Goal: Transaction & Acquisition: Purchase product/service

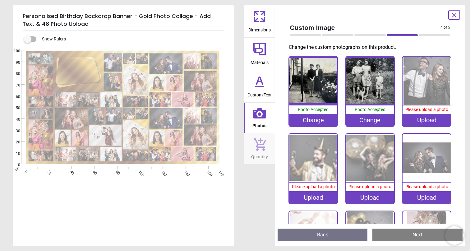
scroll to position [17, 0]
click at [428, 121] on div "Upload" at bounding box center [427, 120] width 48 height 12
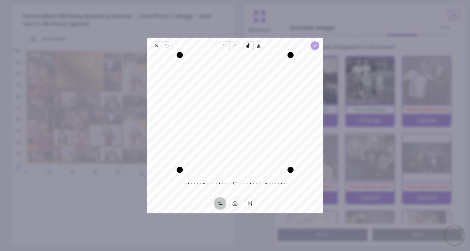
click at [316, 46] on icon "button" at bounding box center [314, 45] width 5 height 5
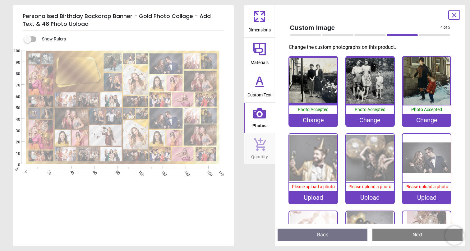
click at [310, 196] on div "Upload" at bounding box center [313, 197] width 48 height 12
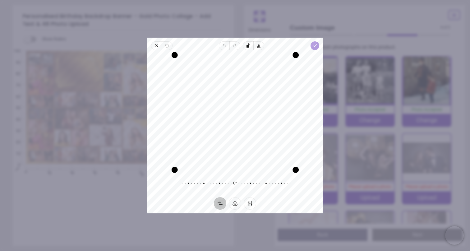
click at [314, 44] on icon "button" at bounding box center [314, 45] width 5 height 5
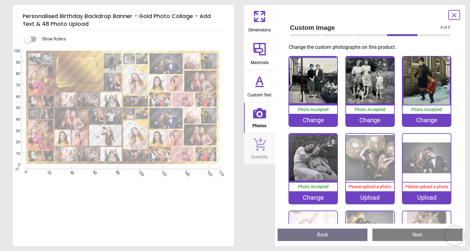
click at [371, 198] on div "Upload" at bounding box center [370, 197] width 48 height 12
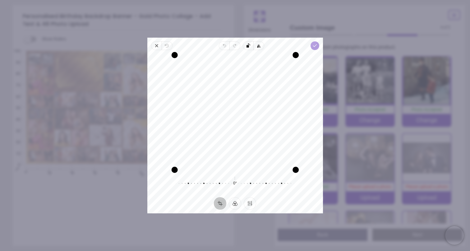
click at [315, 46] on polyline "button" at bounding box center [314, 45] width 3 height 2
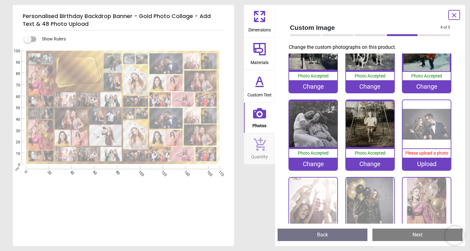
scroll to position [33, 0]
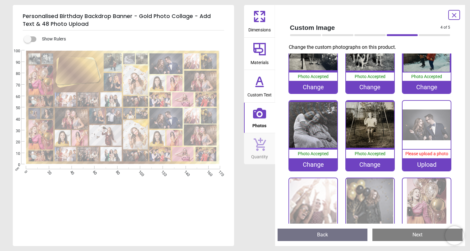
click at [436, 134] on img at bounding box center [427, 125] width 48 height 48
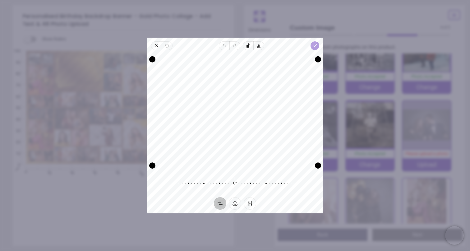
click at [315, 45] on icon "button" at bounding box center [314, 45] width 5 height 5
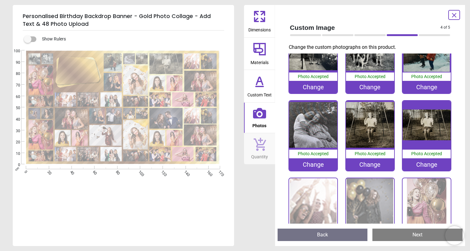
click at [372, 163] on div "Change" at bounding box center [370, 164] width 48 height 12
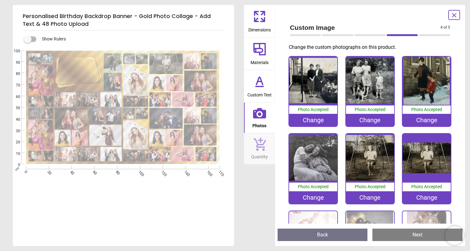
scroll to position [33, 0]
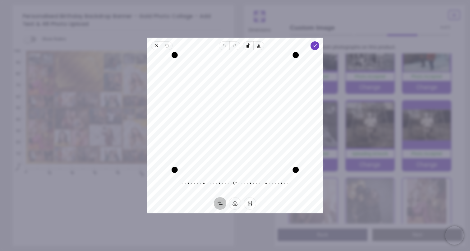
drag, startPoint x: 262, startPoint y: 123, endPoint x: 261, endPoint y: 102, distance: 21.8
click at [261, 102] on div "Recenter" at bounding box center [235, 112] width 166 height 115
click at [313, 45] on icon "button" at bounding box center [314, 45] width 5 height 5
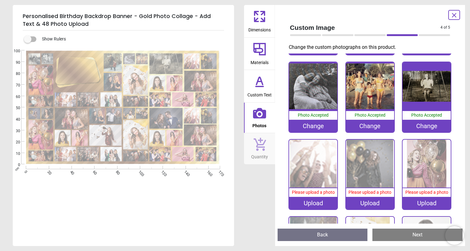
scroll to position [72, 0]
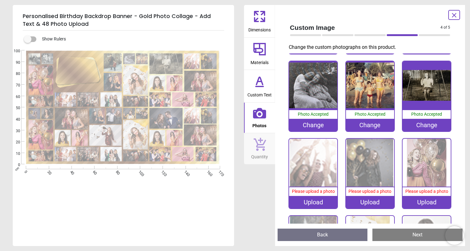
click at [312, 175] on img at bounding box center [313, 163] width 48 height 48
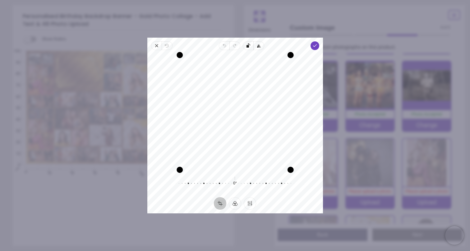
drag, startPoint x: 262, startPoint y: 102, endPoint x: 262, endPoint y: 108, distance: 6.2
click at [262, 108] on div "Recenter" at bounding box center [235, 112] width 166 height 115
click at [314, 45] on polyline "button" at bounding box center [314, 45] width 3 height 2
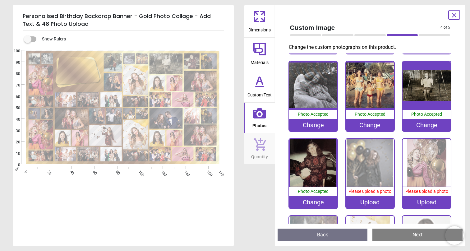
click at [372, 162] on img at bounding box center [370, 163] width 48 height 48
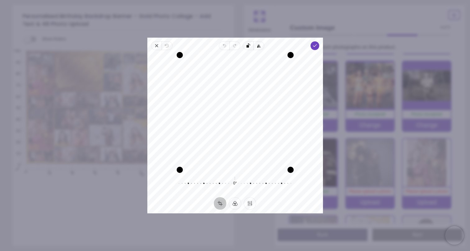
drag, startPoint x: 254, startPoint y: 128, endPoint x: 253, endPoint y: 120, distance: 8.5
click at [253, 120] on div "Recenter" at bounding box center [235, 112] width 166 height 115
click at [316, 43] on span "Done" at bounding box center [314, 45] width 9 height 9
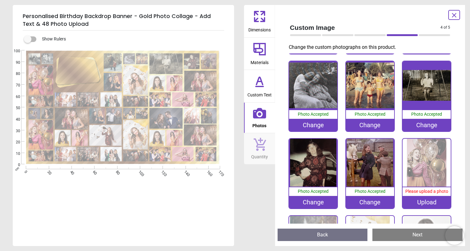
scroll to position [78, 0]
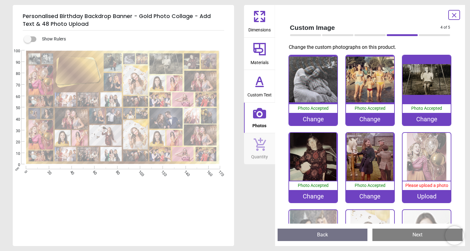
click at [430, 152] on img at bounding box center [427, 157] width 48 height 48
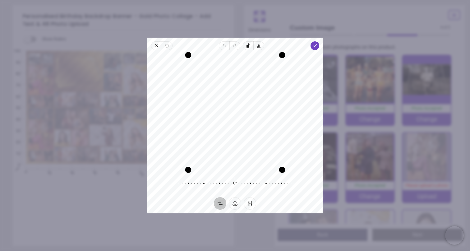
drag, startPoint x: 246, startPoint y: 126, endPoint x: 253, endPoint y: 127, distance: 7.6
click at [253, 127] on div "Recenter" at bounding box center [235, 112] width 166 height 115
click at [313, 46] on polyline "button" at bounding box center [314, 45] width 3 height 2
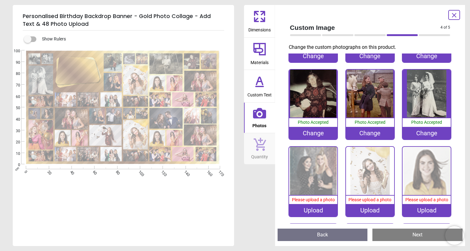
scroll to position [156, 0]
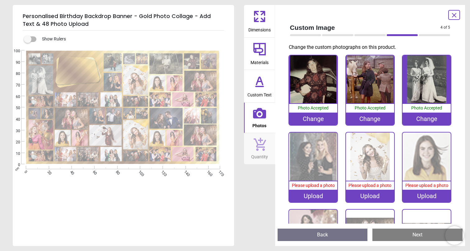
click at [313, 159] on img at bounding box center [313, 156] width 48 height 48
